Goal: Communication & Community: Participate in discussion

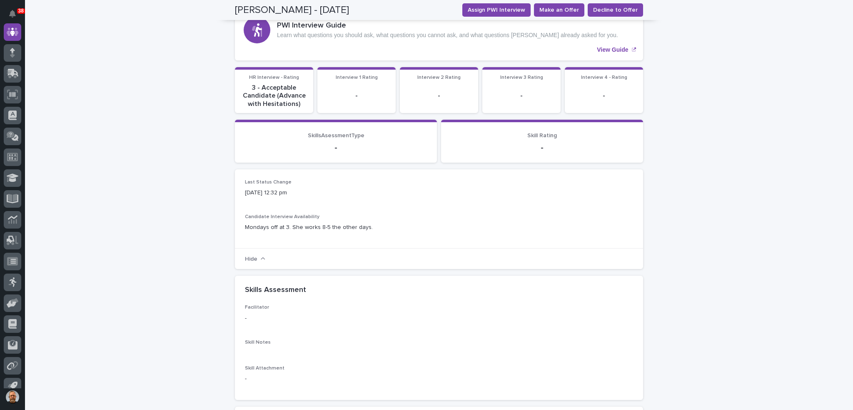
scroll to position [42, 0]
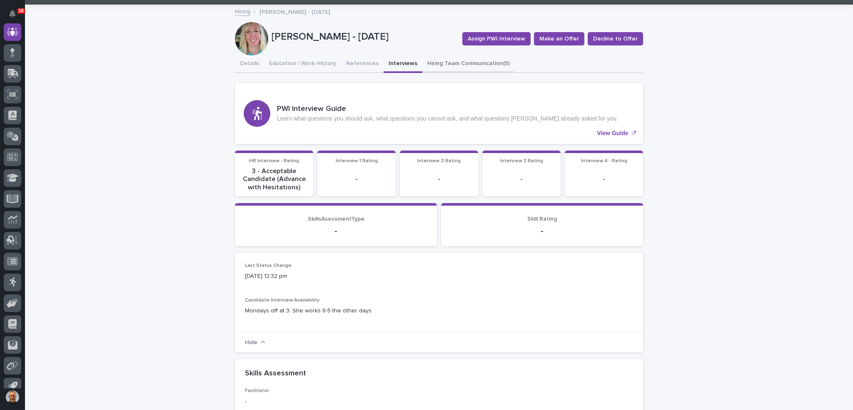
click at [437, 63] on button "Hiring Team Communication (5)" at bounding box center [468, 63] width 92 height 17
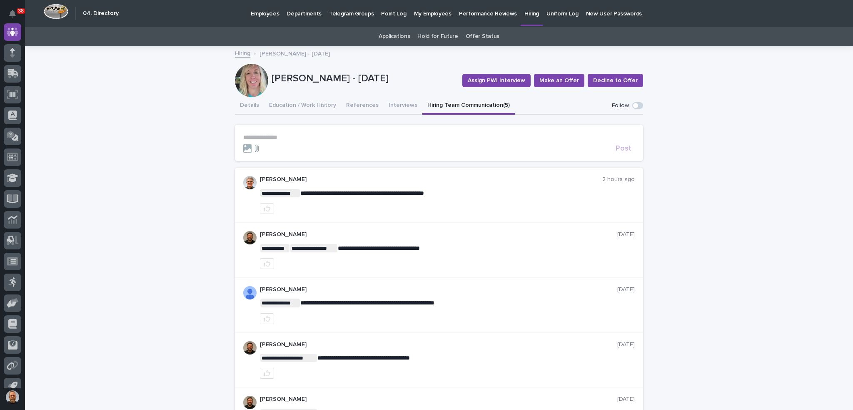
click at [256, 147] on icon at bounding box center [257, 148] width 10 height 8
click at [252, 144] on input "file" at bounding box center [252, 144] width 0 height 0
click at [283, 140] on p "**********" at bounding box center [439, 137] width 392 height 7
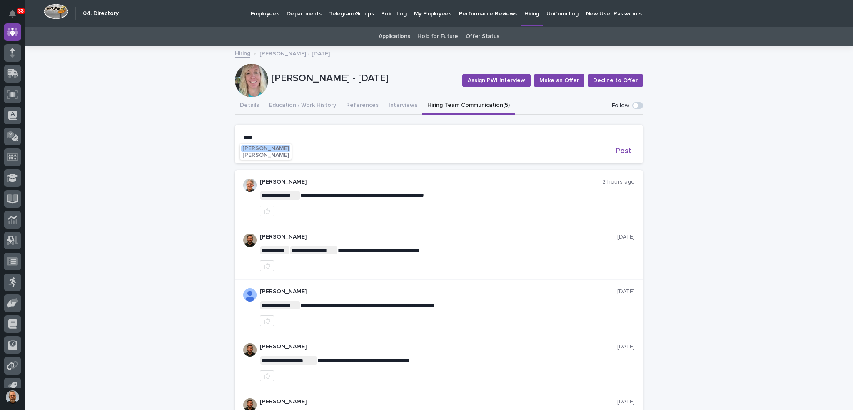
click at [272, 148] on span "[PERSON_NAME]" at bounding box center [265, 148] width 47 height 6
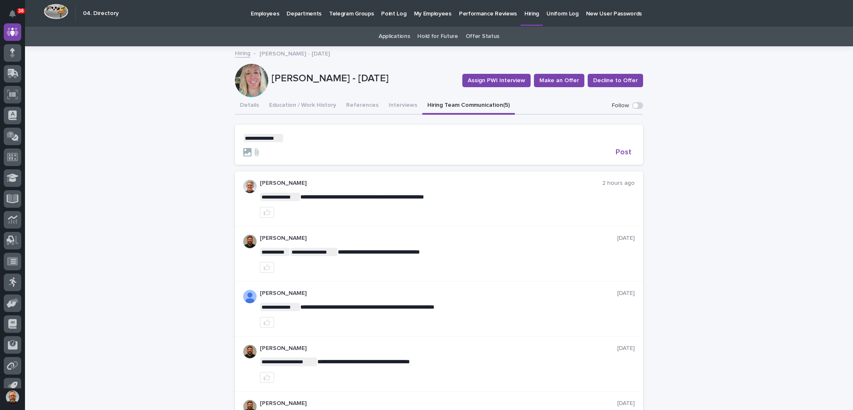
click at [287, 137] on p "**********" at bounding box center [439, 138] width 392 height 8
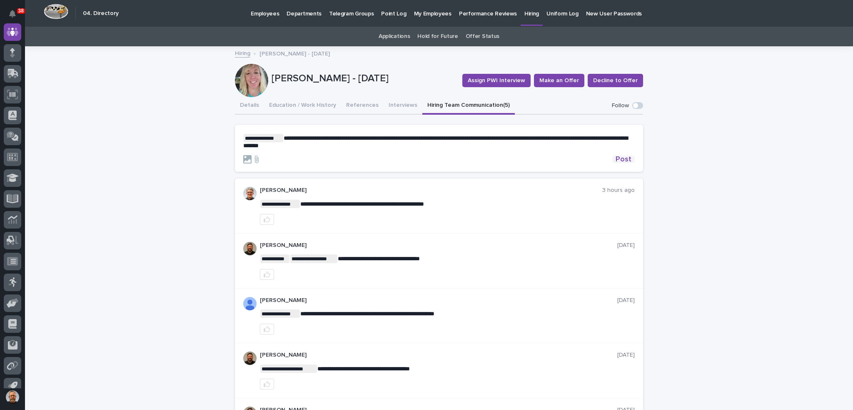
click at [621, 159] on span "Post" at bounding box center [624, 158] width 16 height 7
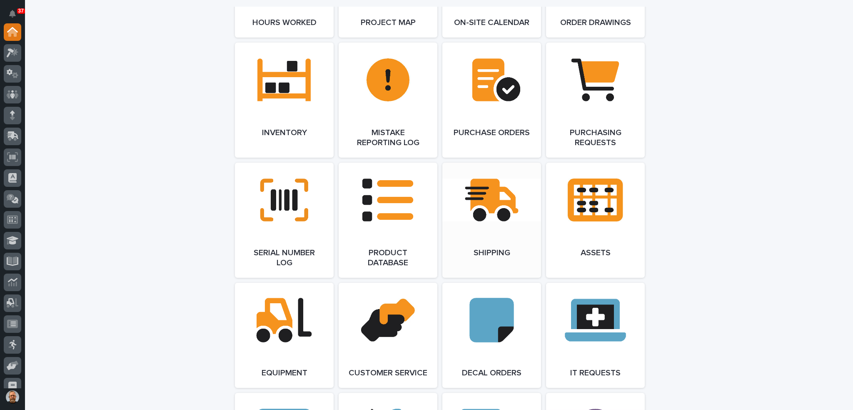
scroll to position [896, 0]
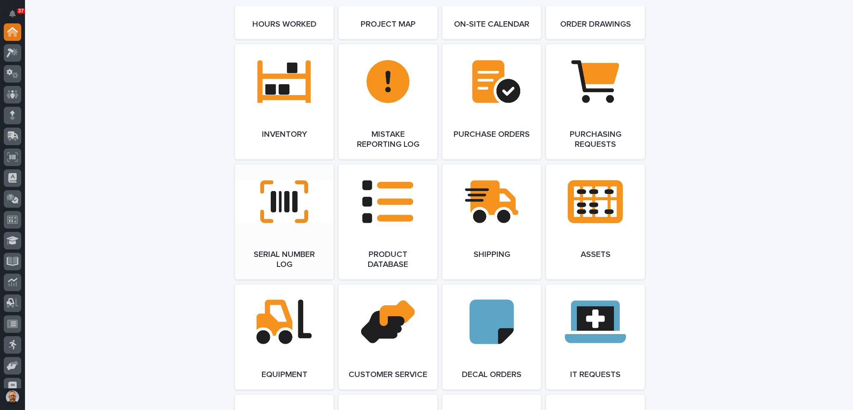
click at [282, 205] on link "Open Link" at bounding box center [284, 221] width 99 height 115
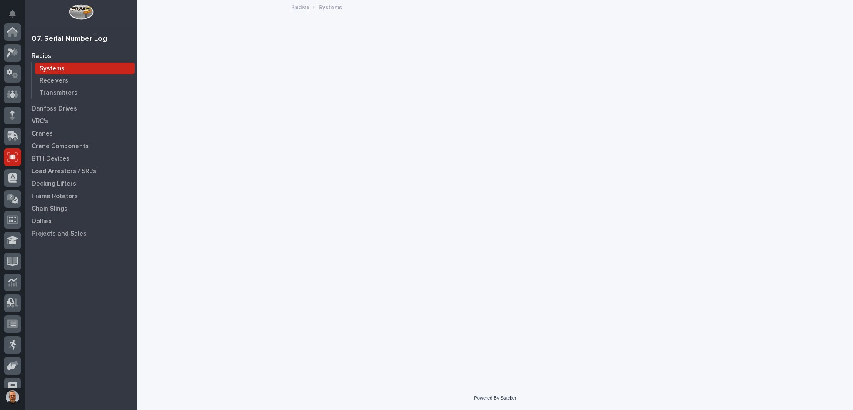
scroll to position [73, 0]
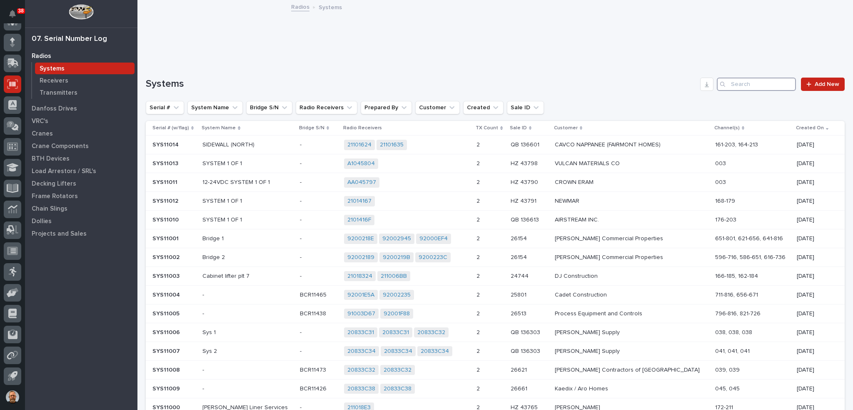
click at [740, 82] on input "Search" at bounding box center [756, 83] width 79 height 13
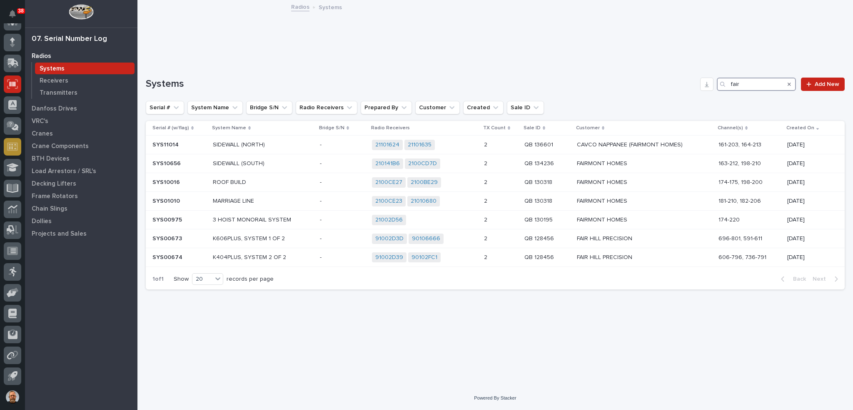
type input "fair"
